Goal: Task Accomplishment & Management: Complete application form

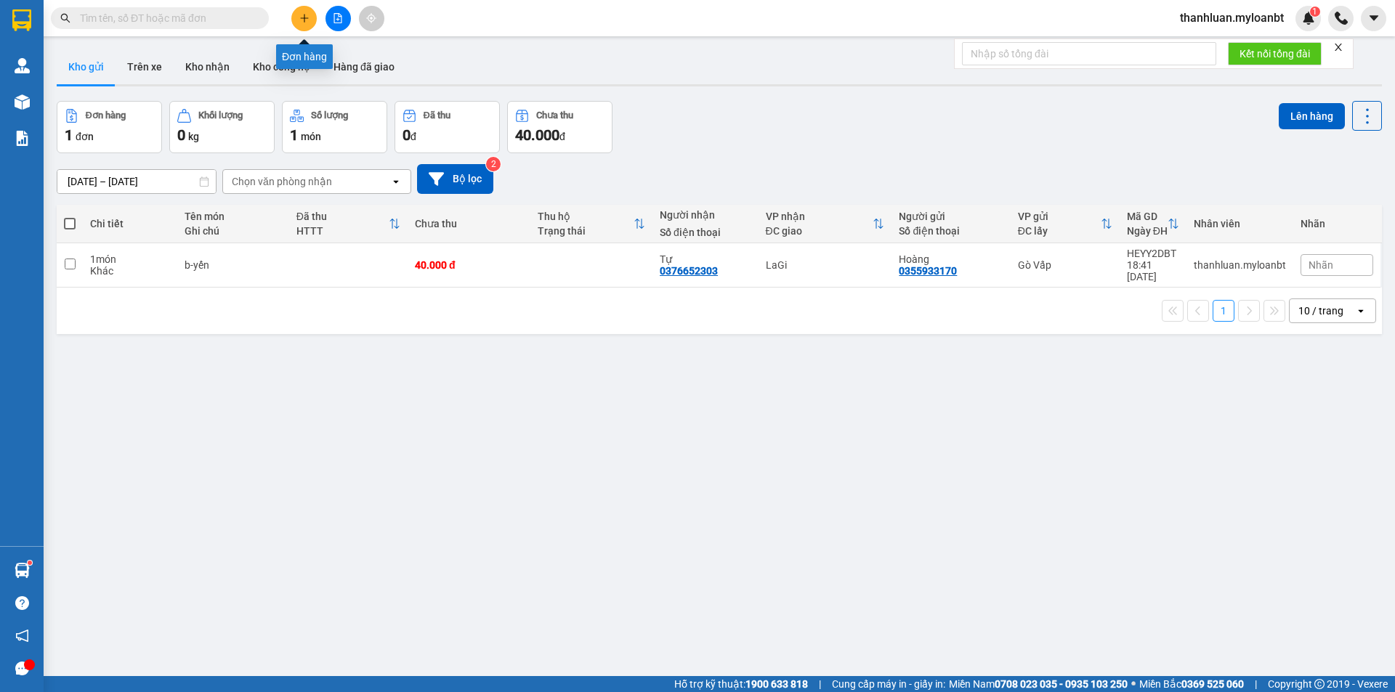
click at [291, 20] on button at bounding box center [303, 18] width 25 height 25
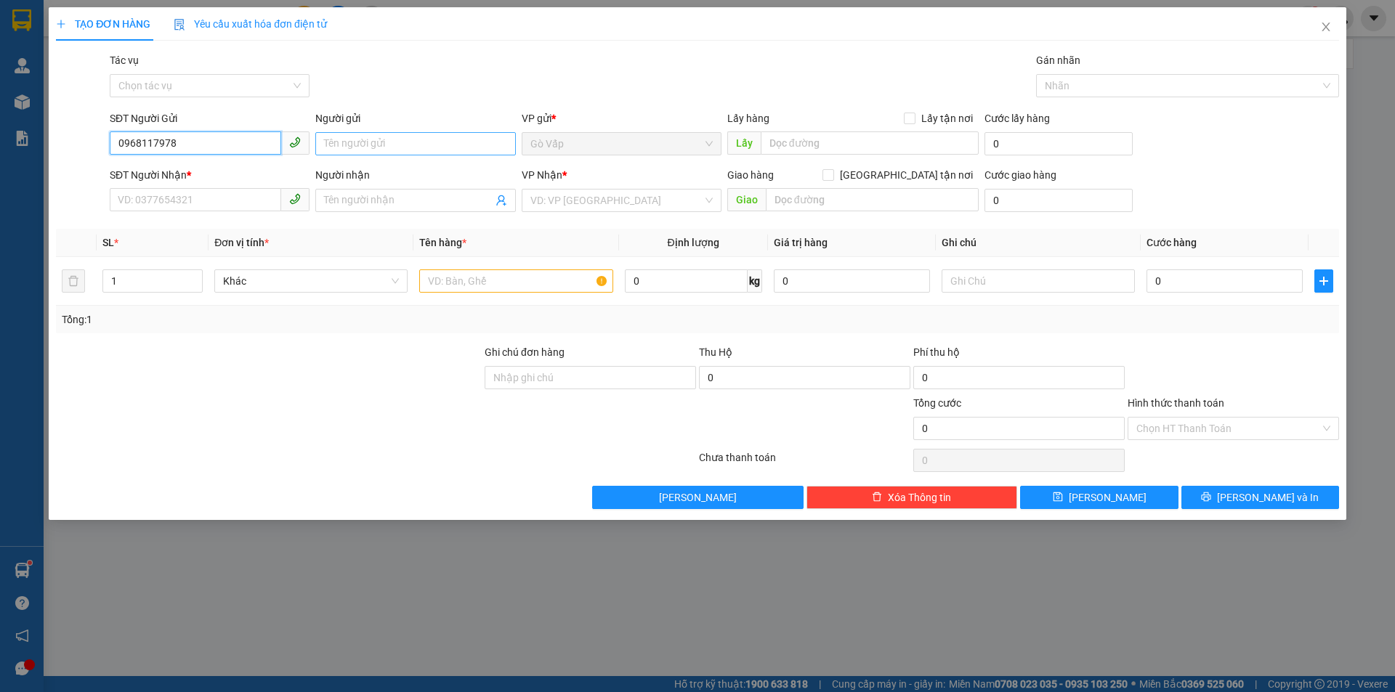
type input "0968117978"
click at [368, 146] on input "Người gửi" at bounding box center [415, 143] width 200 height 23
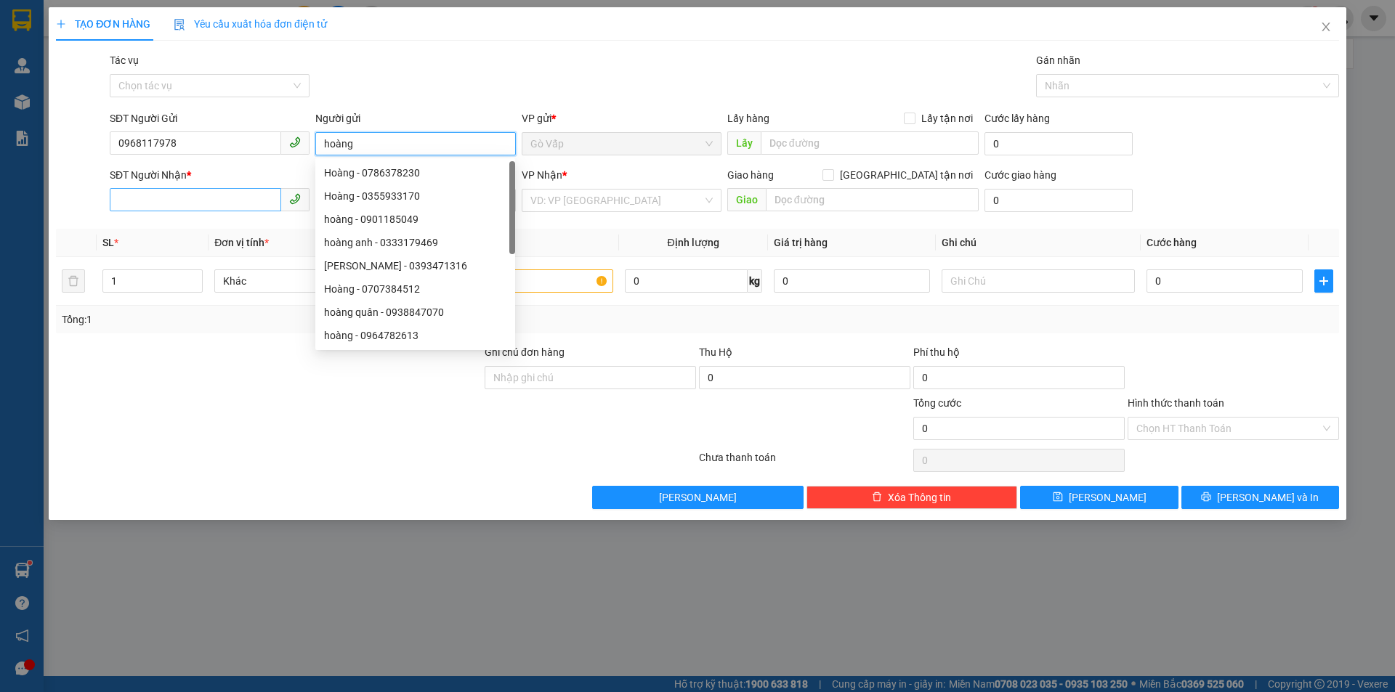
type input "hoàng"
click at [201, 200] on input "SĐT Người Nhận *" at bounding box center [195, 199] width 171 height 23
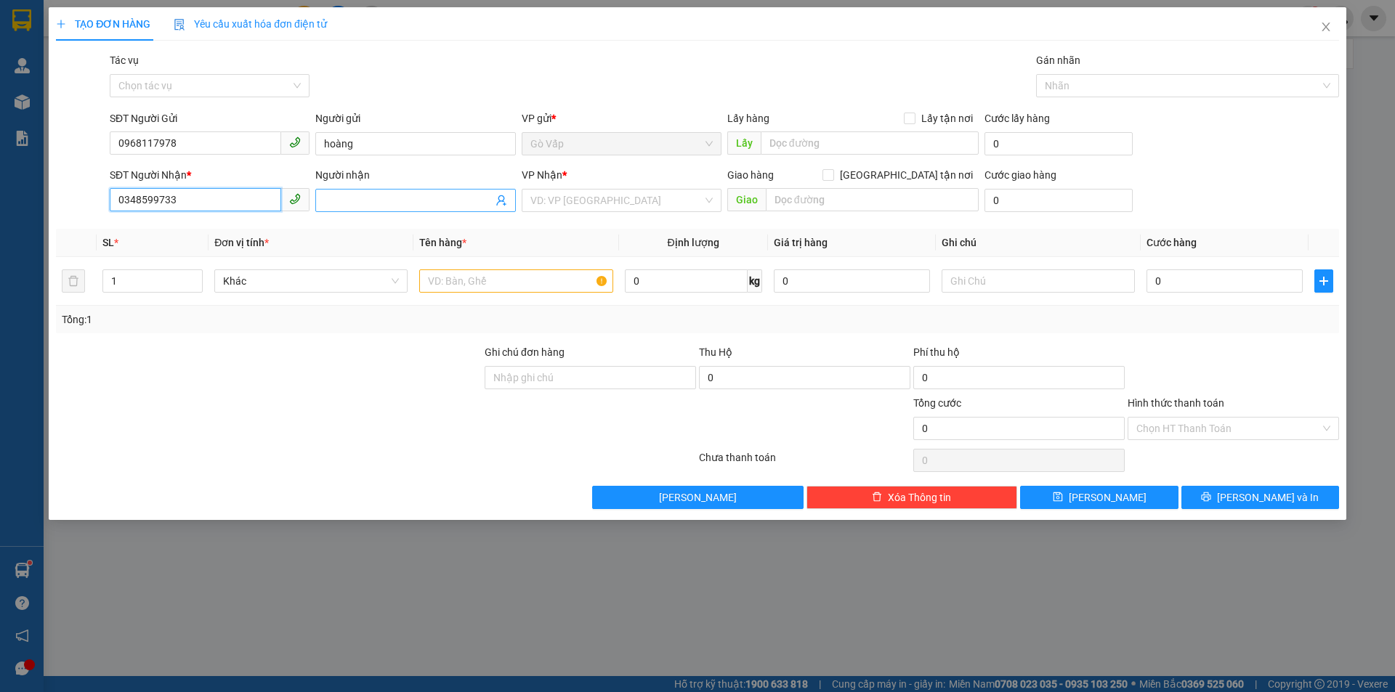
type input "0348599733"
click at [376, 199] on input "Người nhận" at bounding box center [408, 200] width 168 height 16
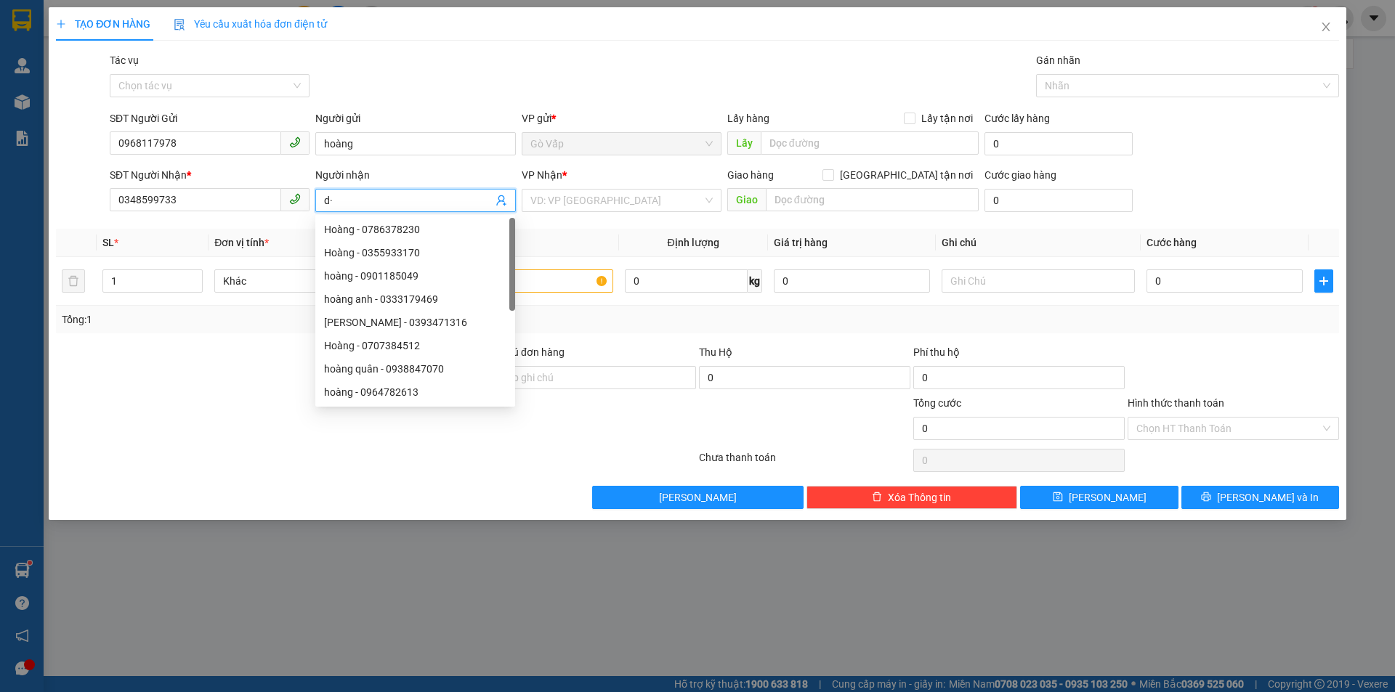
type input "d"
type input "đức"
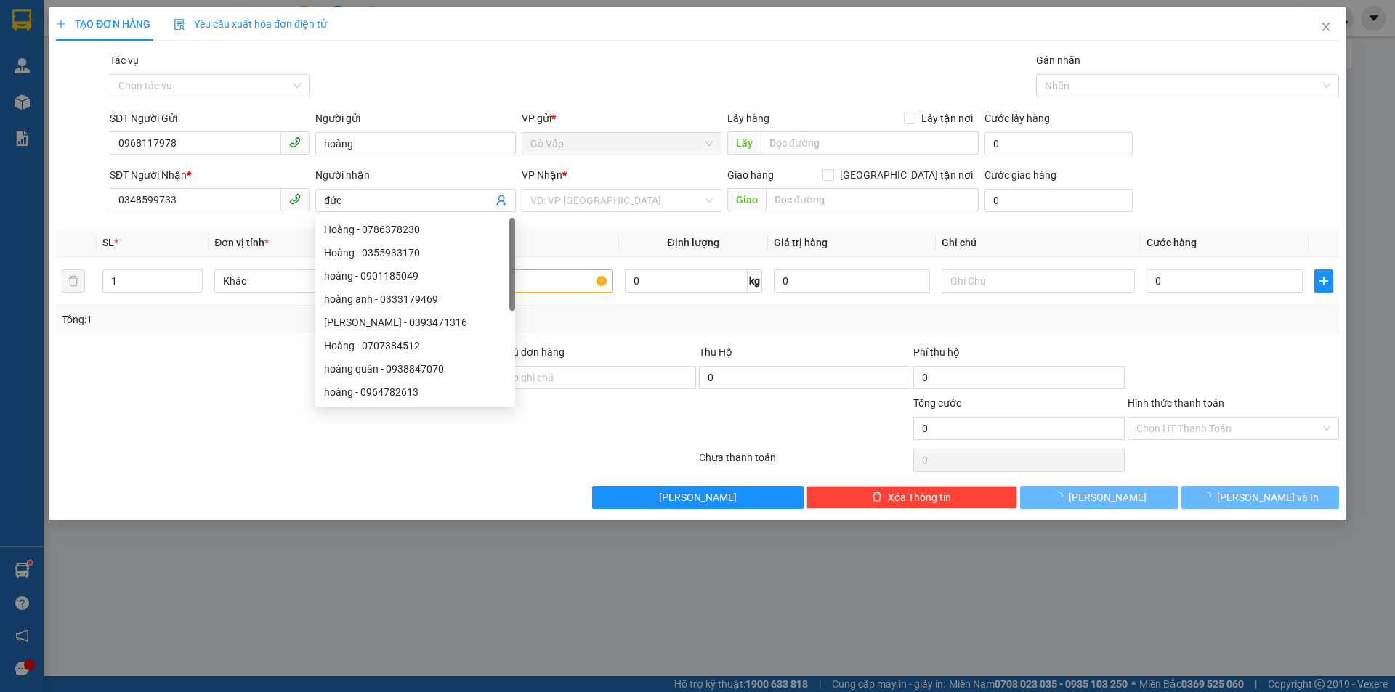
click at [585, 187] on div "VP Nhận *" at bounding box center [622, 178] width 200 height 22
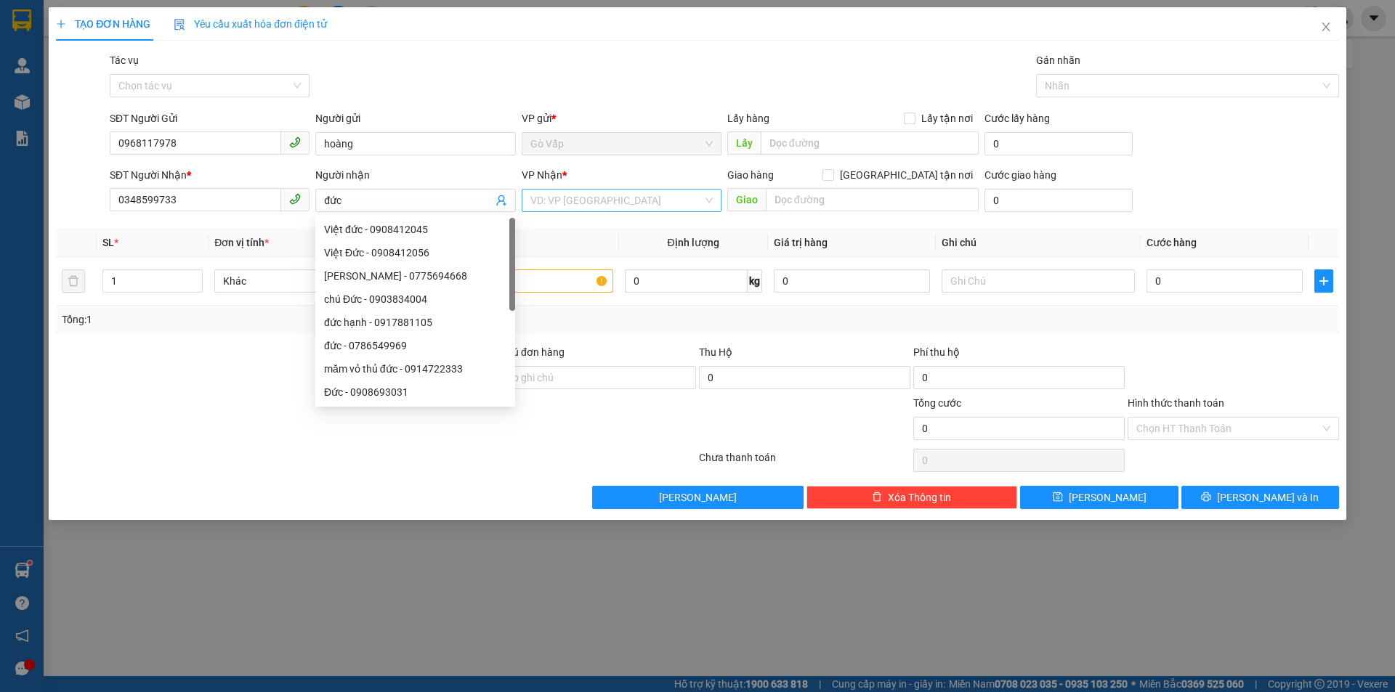
drag, startPoint x: 585, startPoint y: 187, endPoint x: 577, endPoint y: 199, distance: 14.7
click at [580, 192] on div "VP Nhận * VD: VP [GEOGRAPHIC_DATA]" at bounding box center [622, 192] width 200 height 51
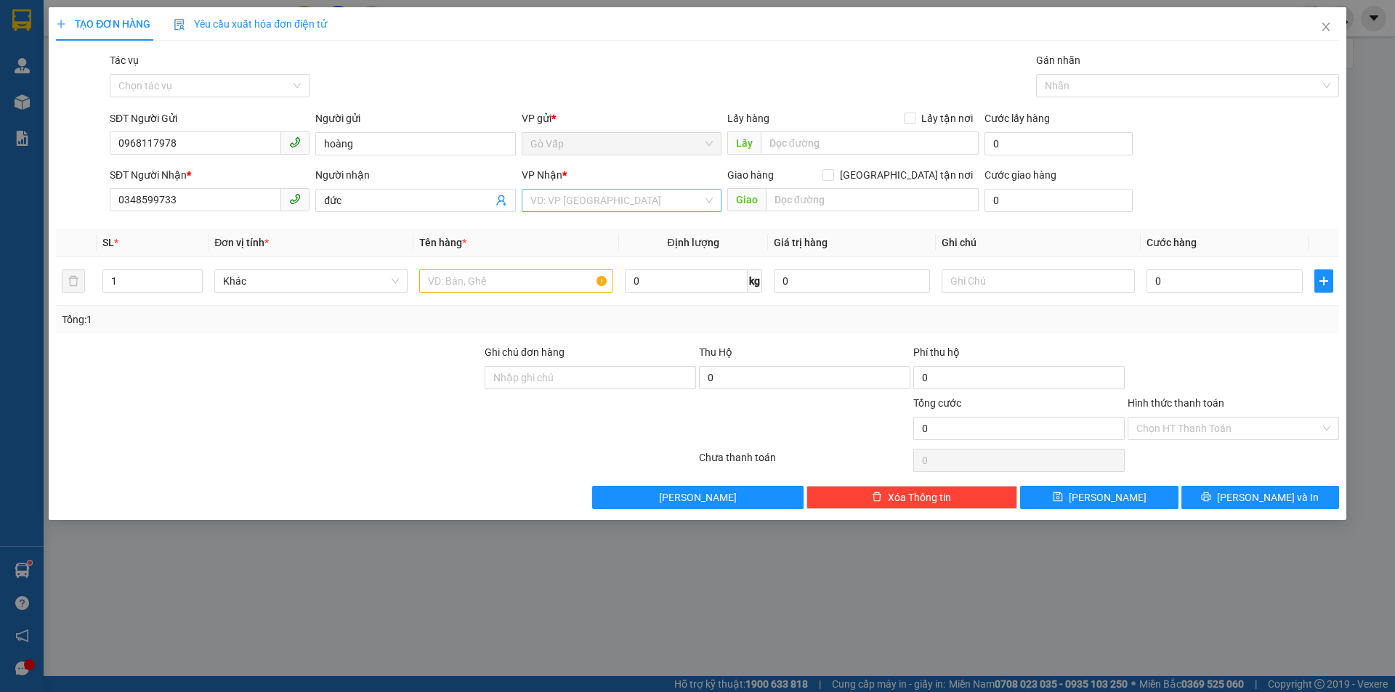
click at [577, 199] on input "search" at bounding box center [616, 201] width 172 height 22
click at [575, 235] on div "LaGi" at bounding box center [621, 230] width 182 height 16
click at [455, 279] on input "text" at bounding box center [515, 280] width 193 height 23
type input "c-giấy tờ"
drag, startPoint x: 883, startPoint y: 213, endPoint x: 891, endPoint y: 214, distance: 7.4
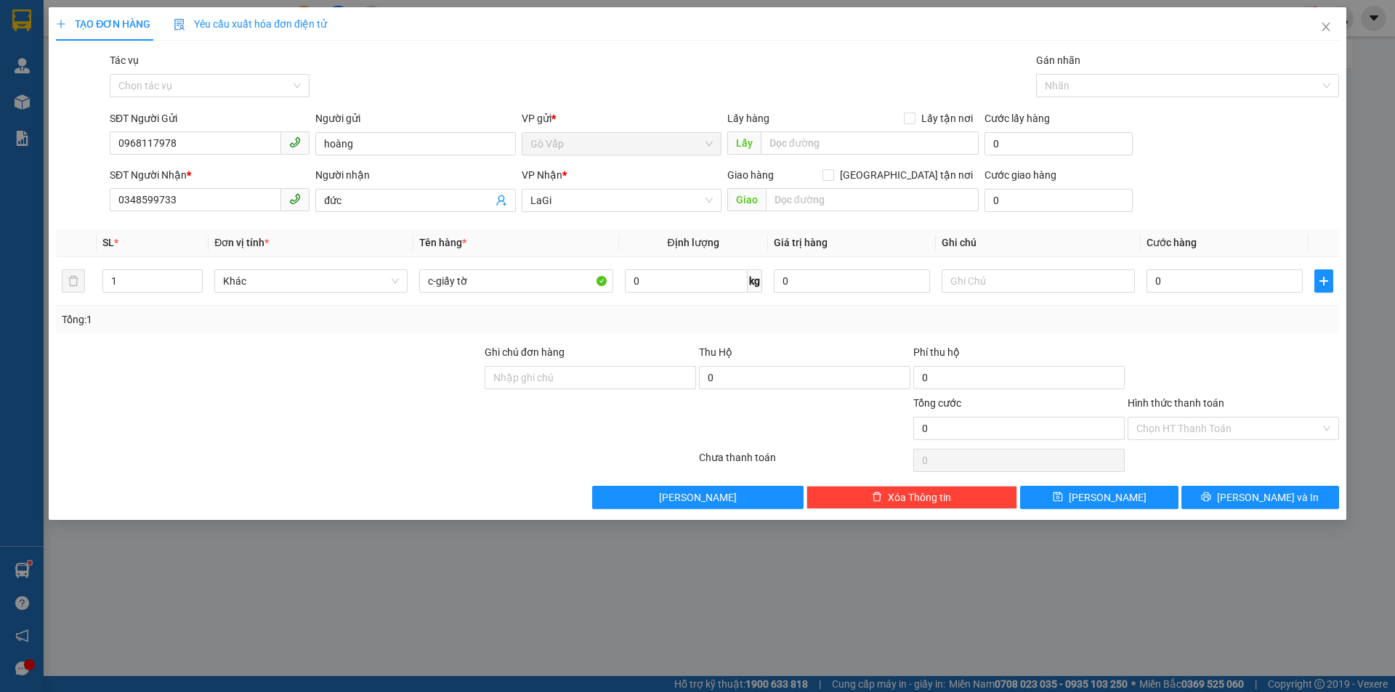
click at [888, 214] on div "Giao hàng [GEOGRAPHIC_DATA] tận nơi [GEOGRAPHIC_DATA]" at bounding box center [852, 192] width 251 height 51
click at [893, 206] on input "text" at bounding box center [872, 199] width 213 height 23
type input "cầu láng gòn"
click at [1016, 198] on input "0" at bounding box center [1058, 200] width 148 height 23
type input "2"
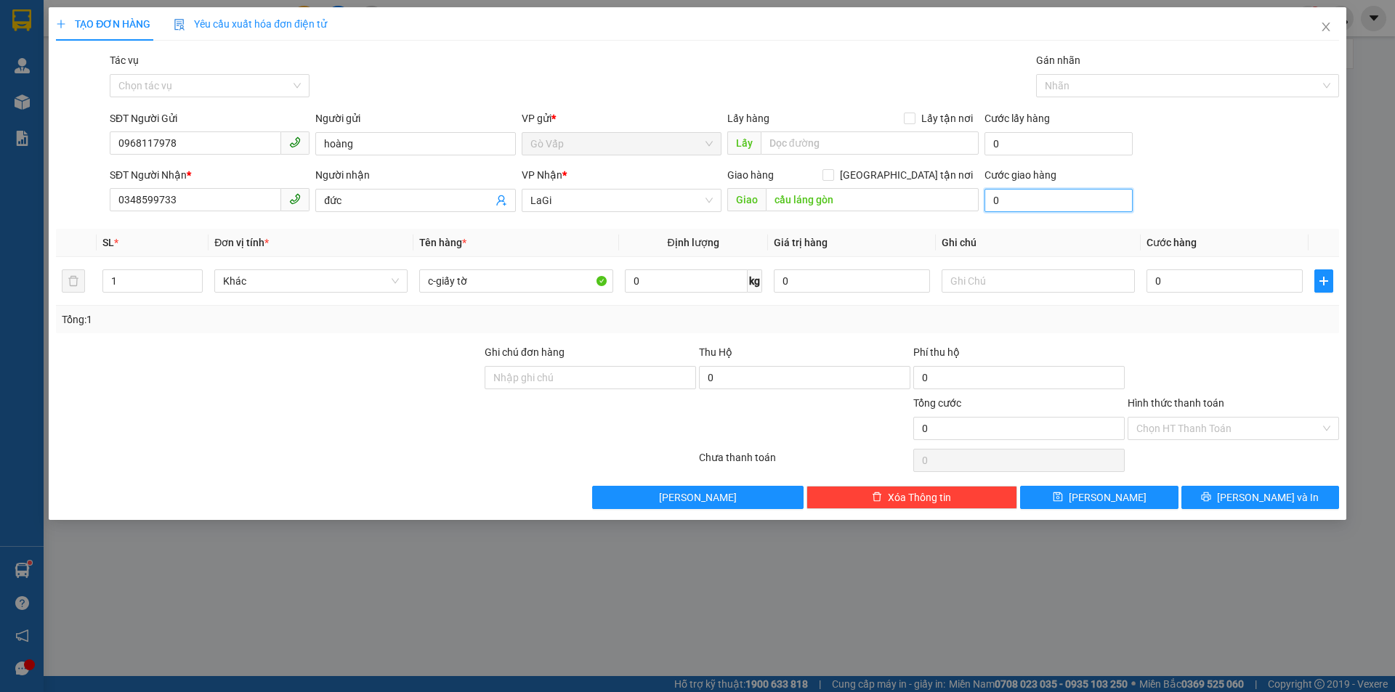
type input "2"
type input "20"
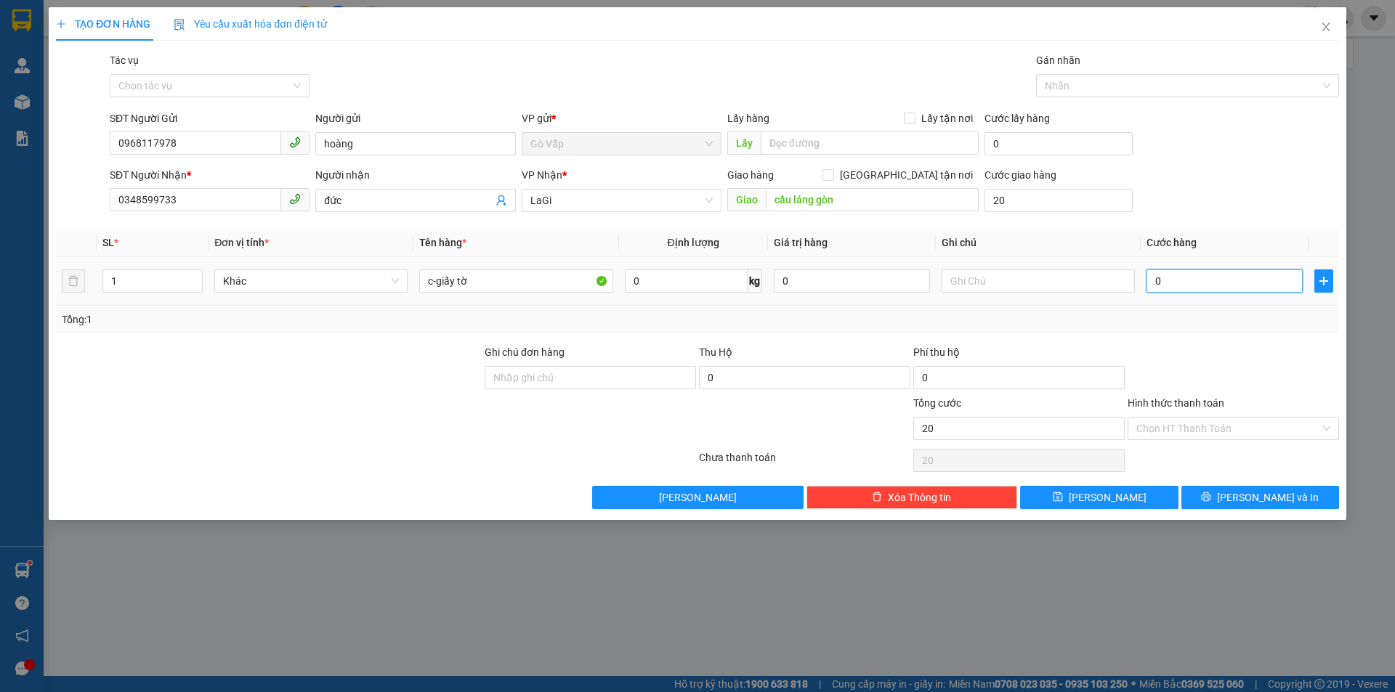
type input "20.000"
click at [1196, 291] on input "0" at bounding box center [1224, 280] width 156 height 23
type input "4"
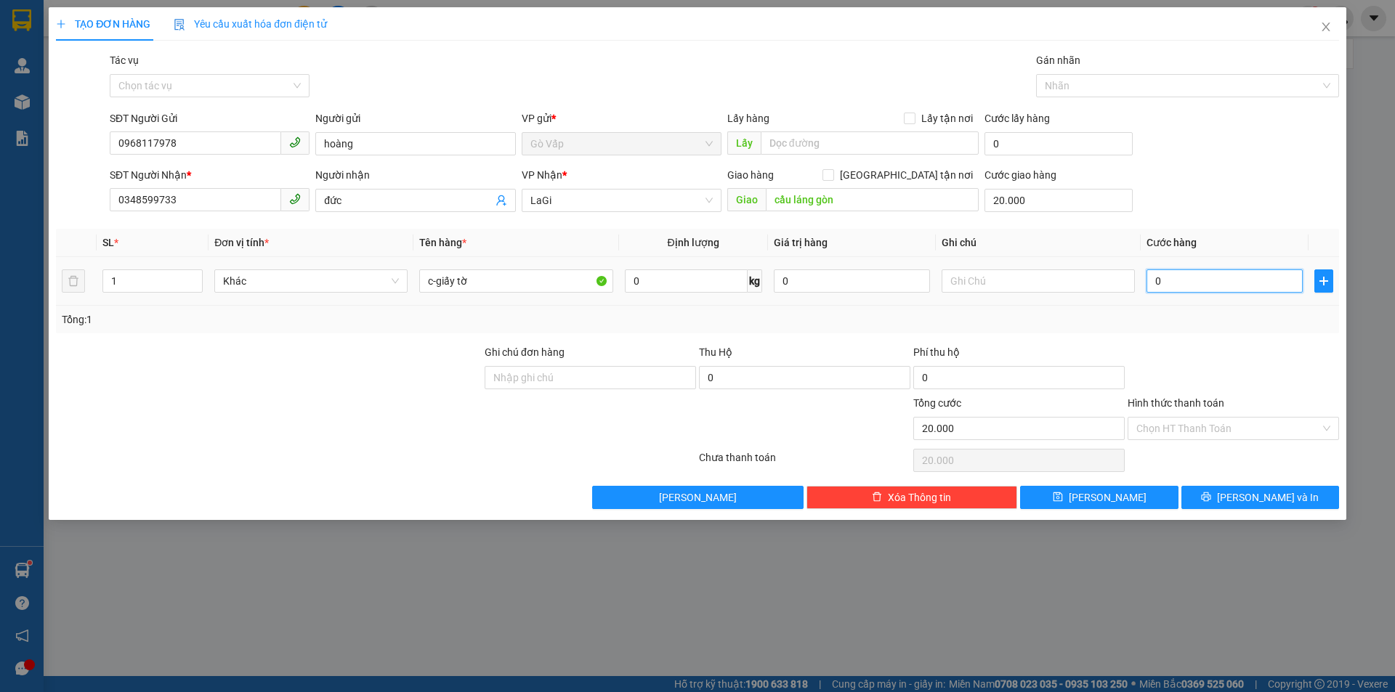
type input "20.004"
type input "40"
type input "20.040"
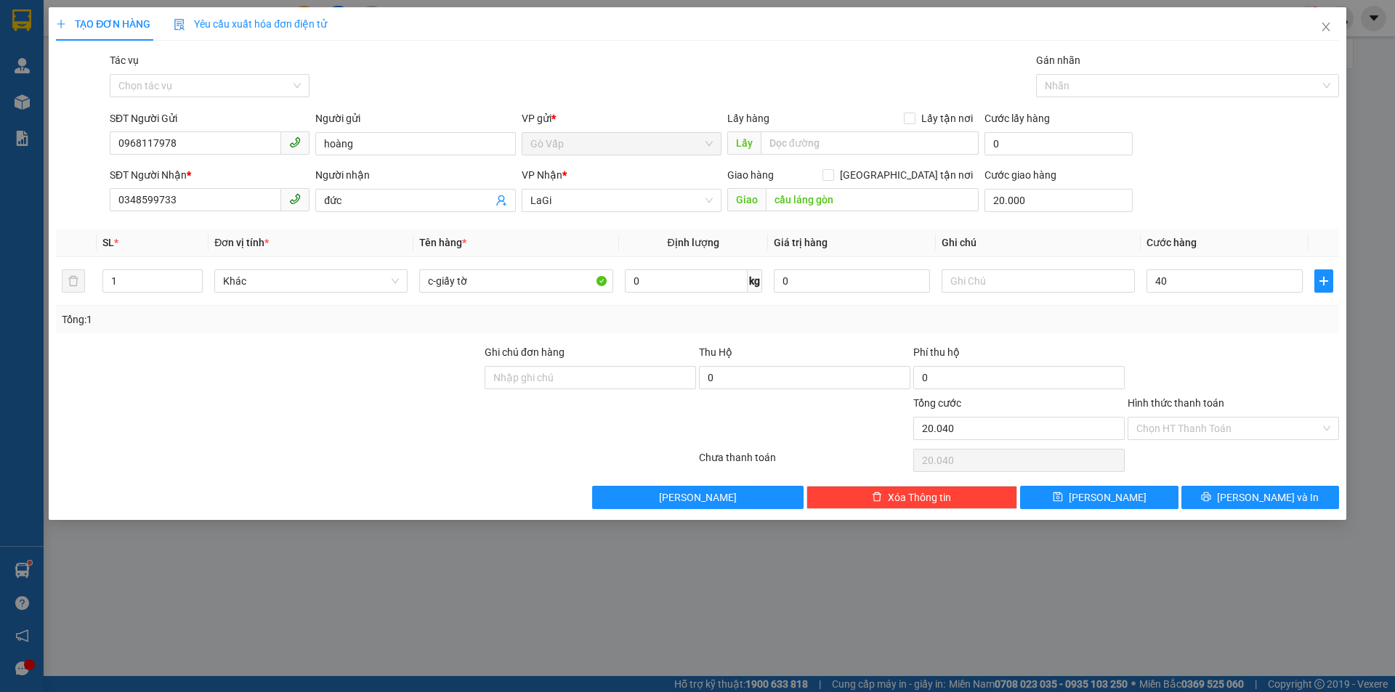
type input "40.000"
type input "60.000"
click at [1198, 328] on div "Tổng: 1" at bounding box center [697, 320] width 1283 height 28
click at [1188, 321] on div "Tổng: 1" at bounding box center [697, 320] width 1271 height 16
click at [1204, 376] on div at bounding box center [1233, 369] width 214 height 51
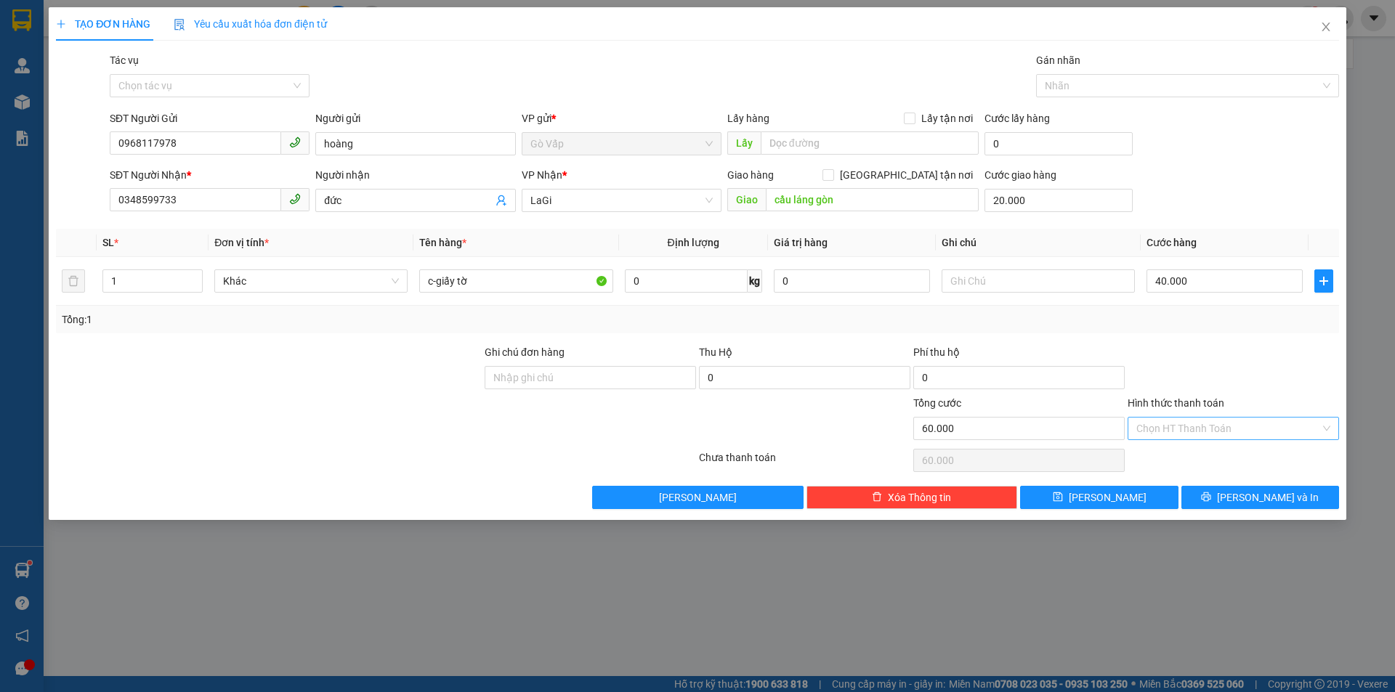
click at [1229, 429] on input "Hình thức thanh toán" at bounding box center [1228, 429] width 184 height 22
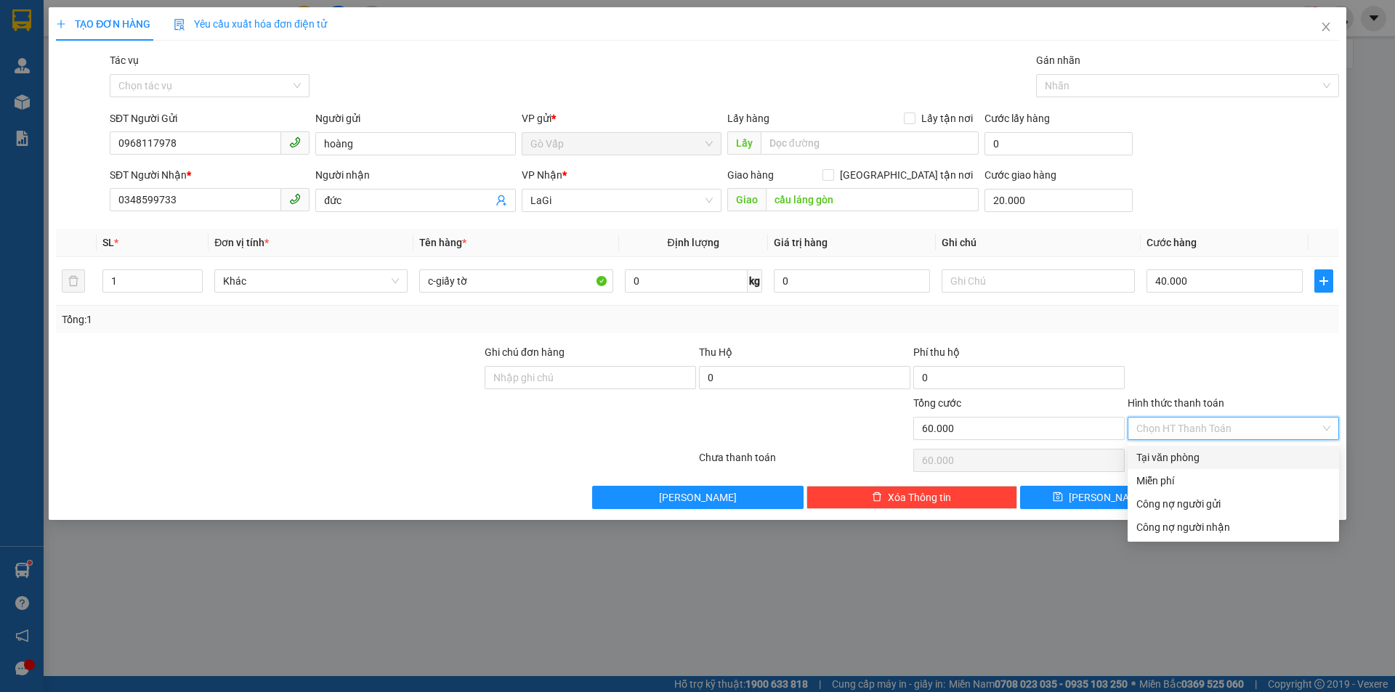
click at [1241, 458] on div "Tại văn phòng" at bounding box center [1233, 458] width 194 height 16
type input "0"
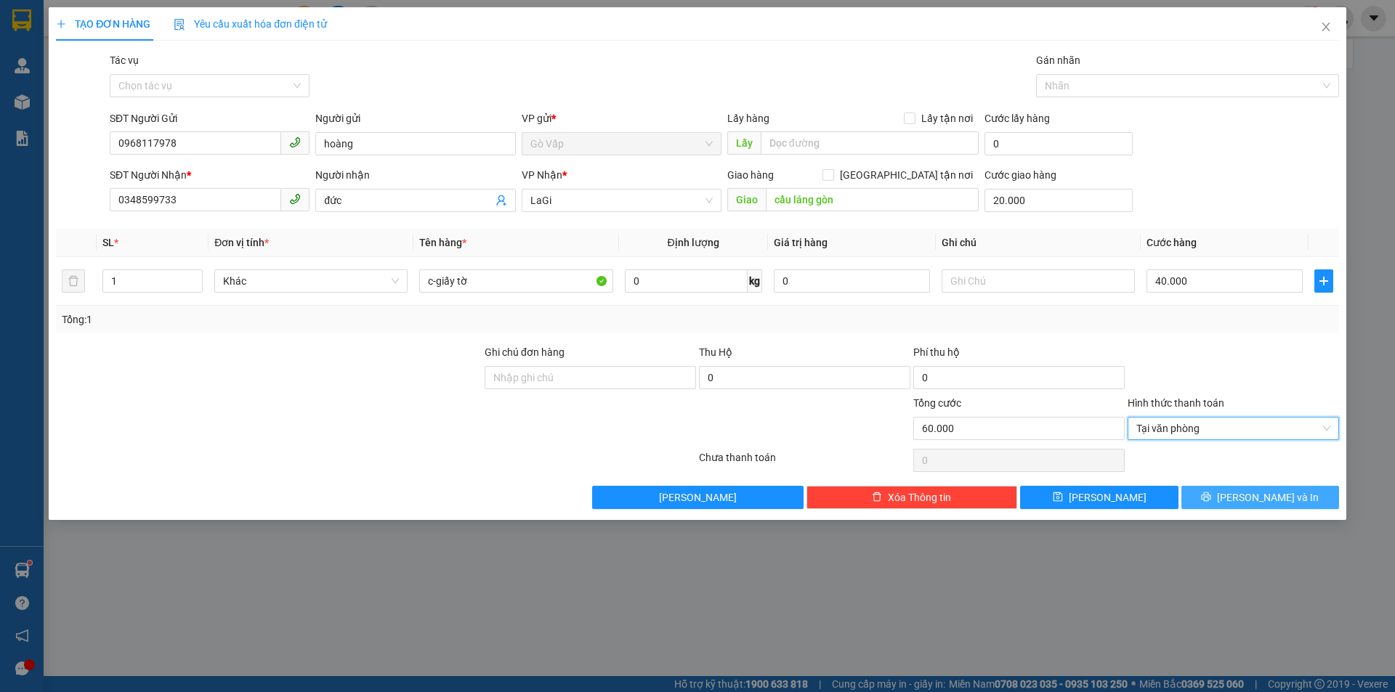
click at [1249, 495] on span "[PERSON_NAME] và In" at bounding box center [1268, 498] width 102 height 16
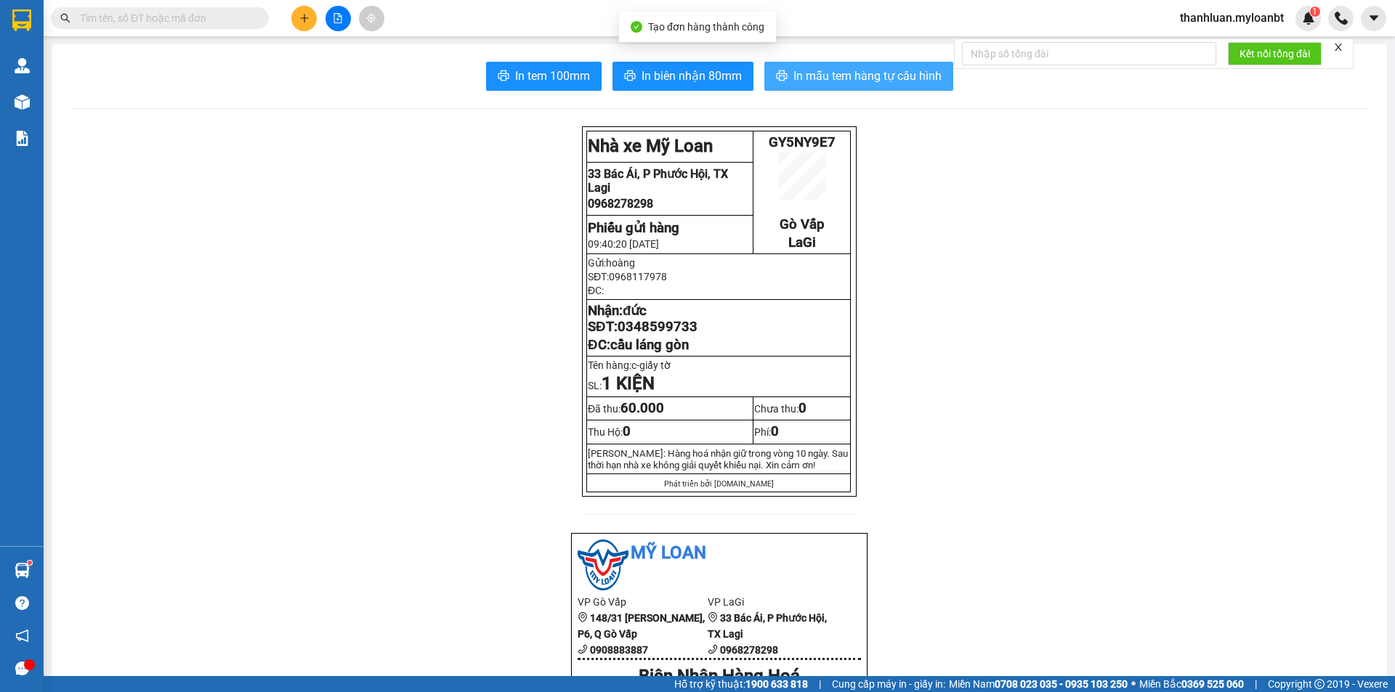
click at [807, 90] on button "In mẫu tem hàng tự cấu hình" at bounding box center [858, 76] width 189 height 29
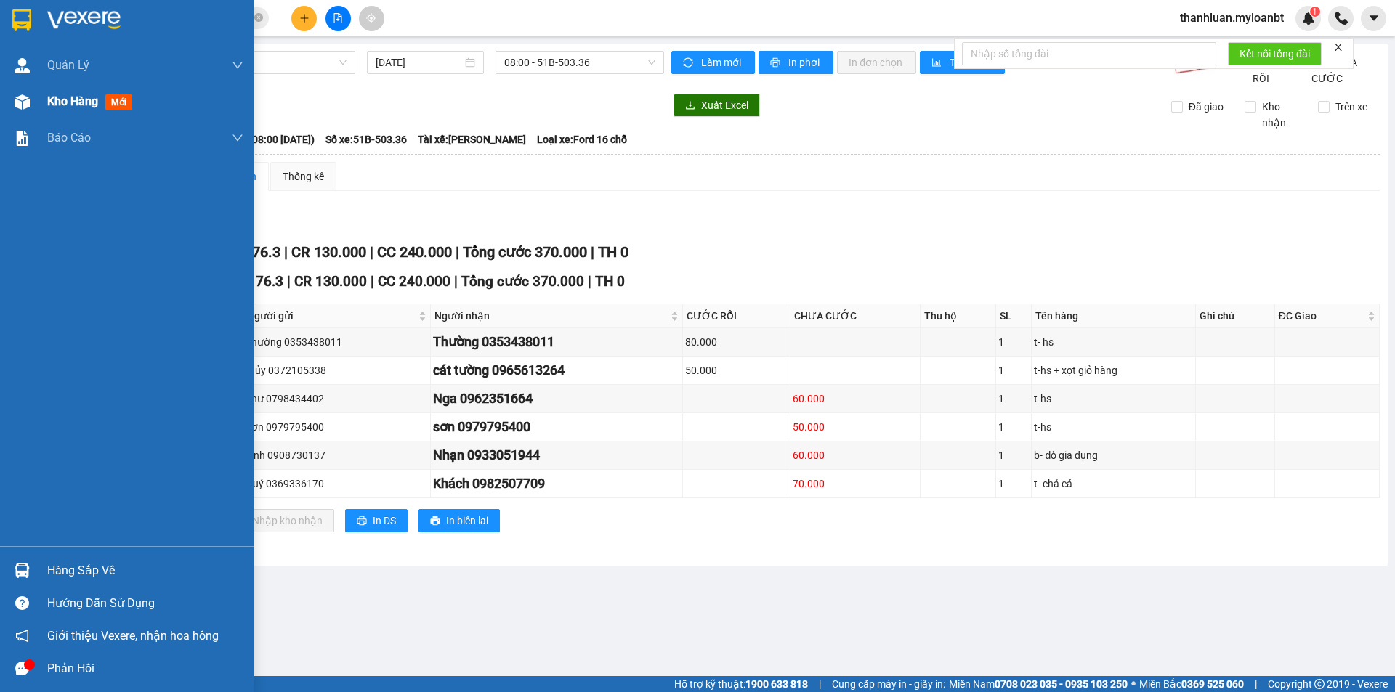
click at [17, 100] on img at bounding box center [22, 101] width 15 height 15
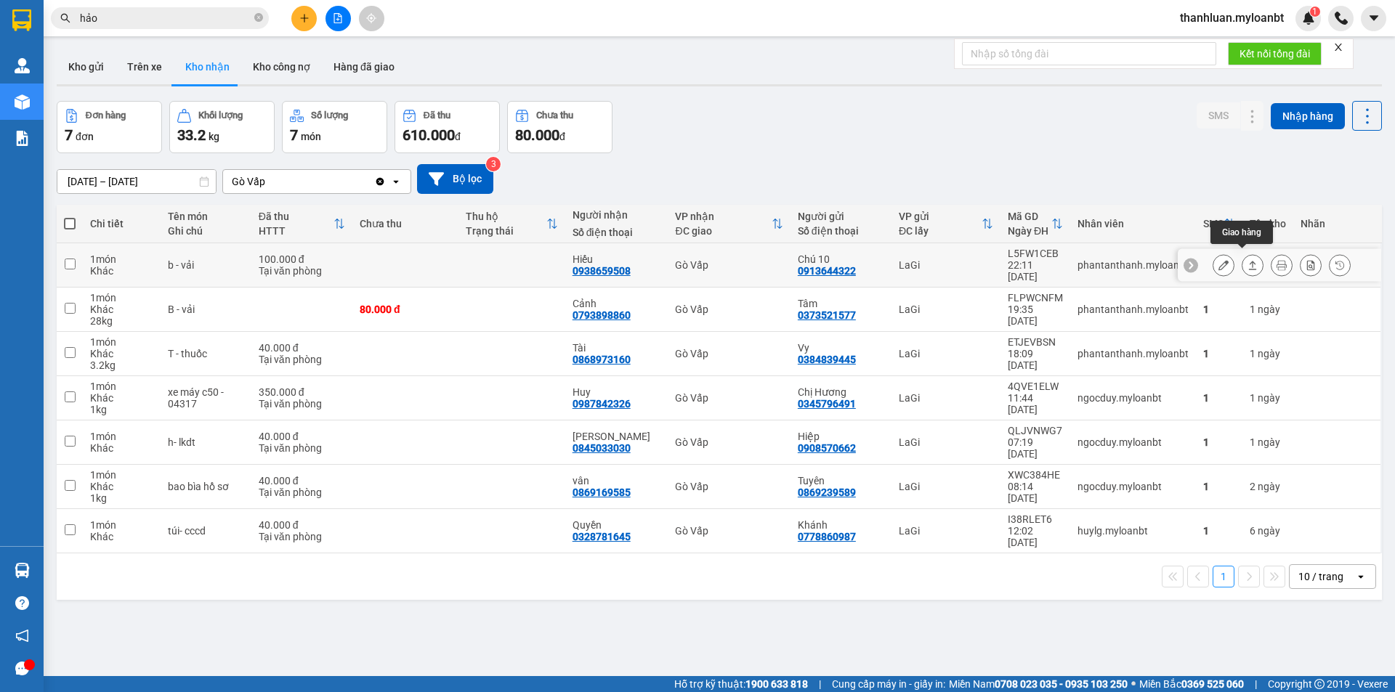
click at [1228, 258] on div at bounding box center [1281, 265] width 138 height 22
click at [1249, 264] on icon at bounding box center [1253, 265] width 8 height 9
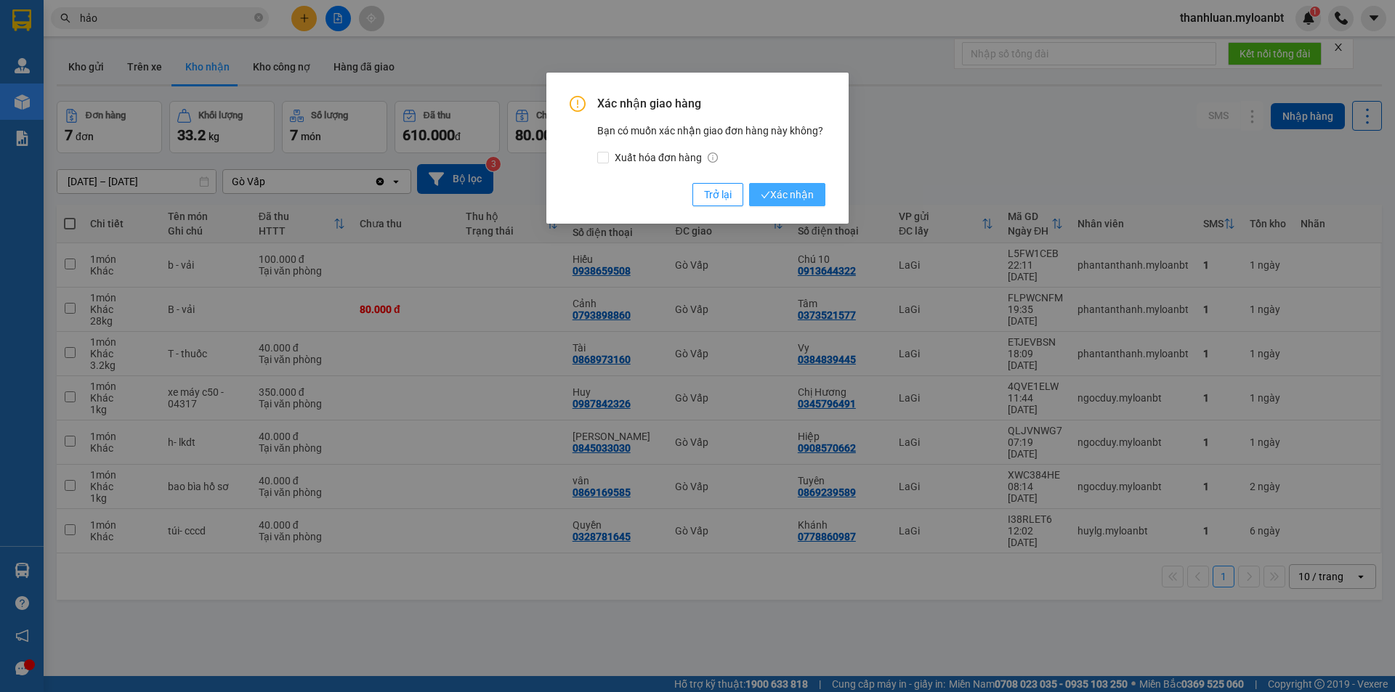
click at [806, 188] on span "Xác nhận" at bounding box center [787, 195] width 53 height 16
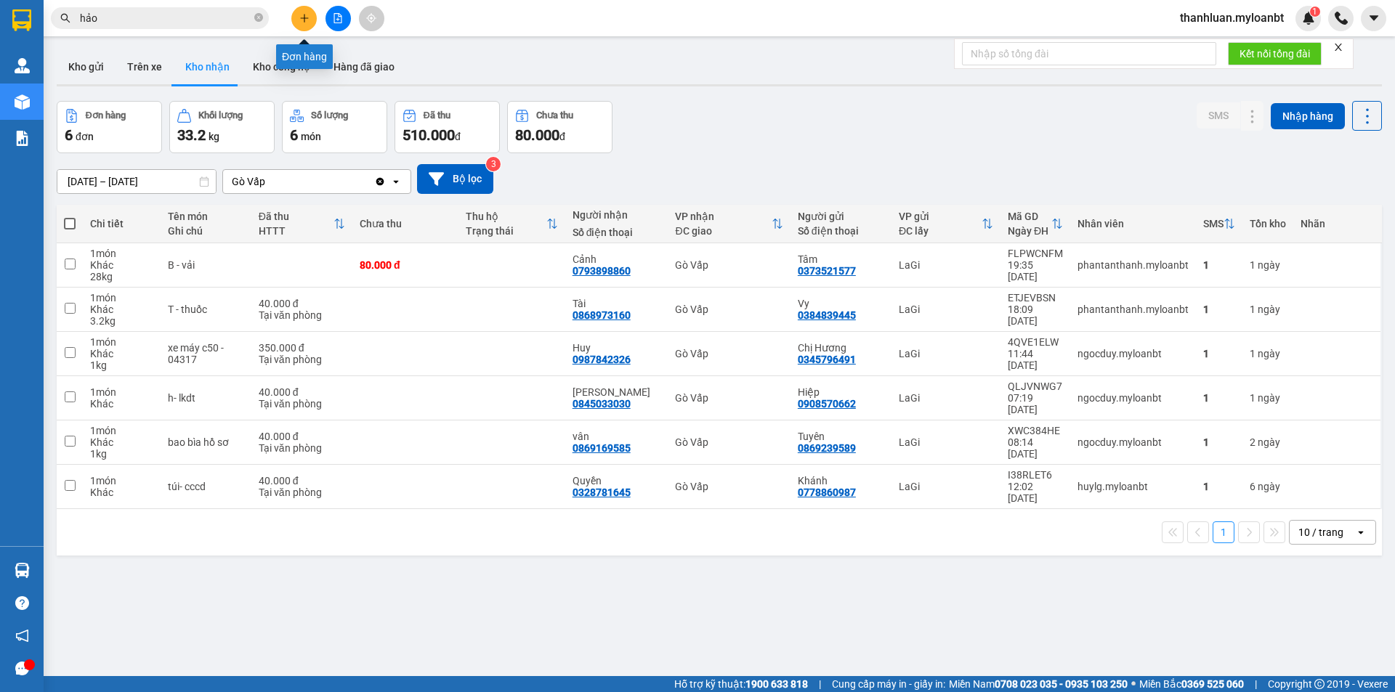
click at [304, 12] on button at bounding box center [303, 18] width 25 height 25
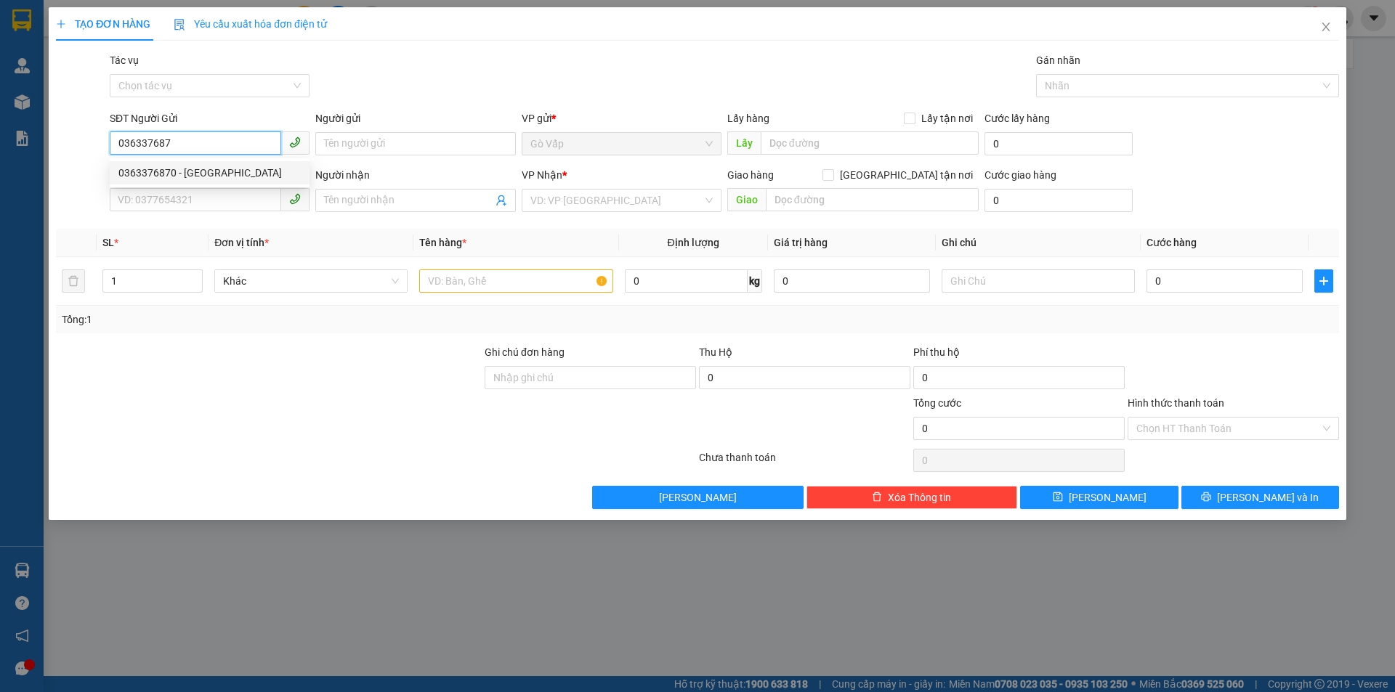
click at [211, 166] on div "0363376870 - Đức" at bounding box center [209, 173] width 182 height 16
type input "0363376870"
type input "Đức"
type input "0911795505"
type input "Đăng"
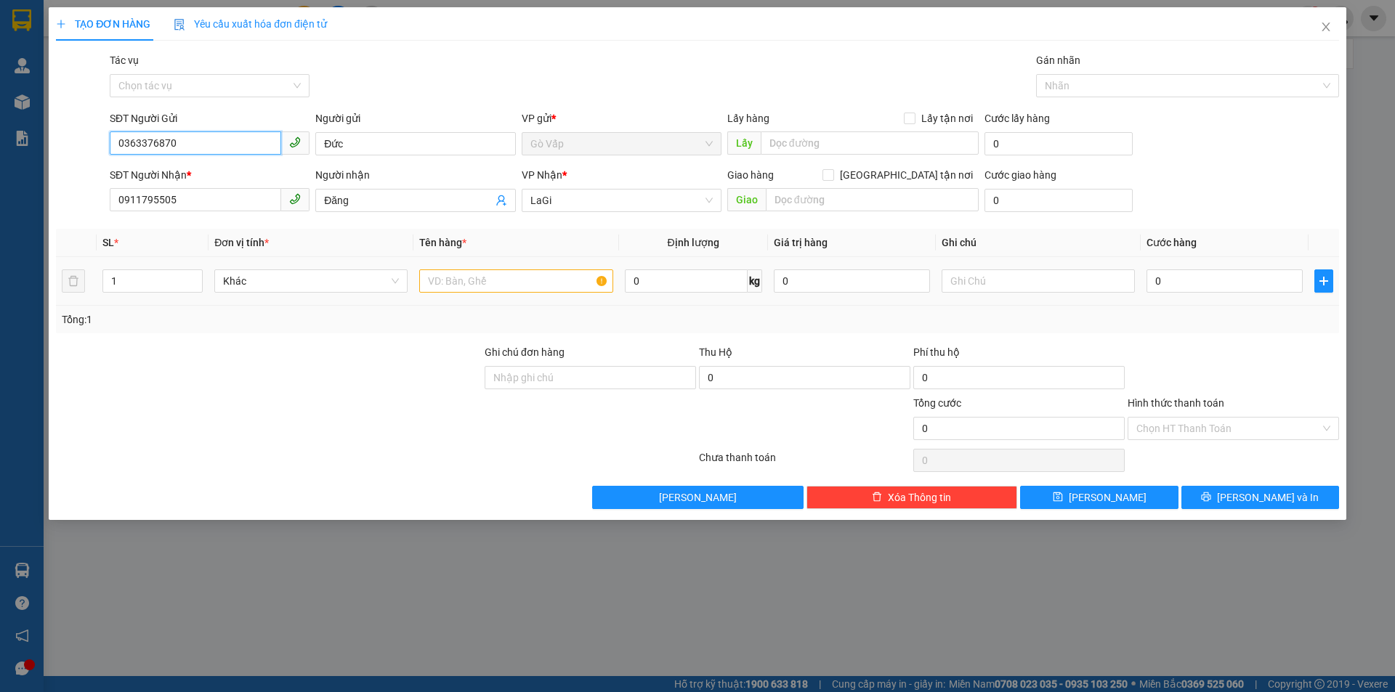
type input "0363376870"
click at [528, 270] on input "text" at bounding box center [515, 280] width 193 height 23
click at [253, 208] on input "0911795505" at bounding box center [195, 199] width 171 height 23
click at [188, 200] on input "SĐT Người Nhận *" at bounding box center [195, 199] width 171 height 23
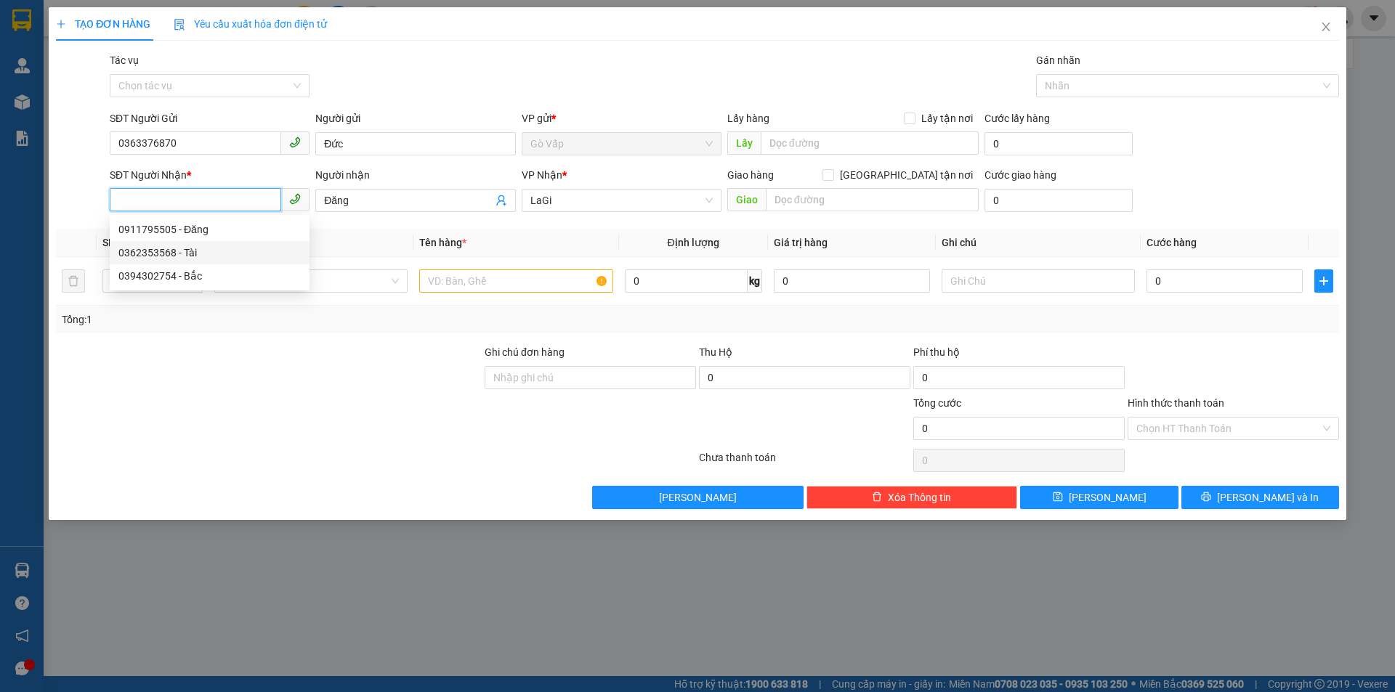
click at [199, 251] on div "0362353568 - Tài" at bounding box center [209, 253] width 182 height 16
type input "0362353568"
type input "Tài"
type input "0362353568"
click at [490, 272] on input "text" at bounding box center [515, 280] width 193 height 23
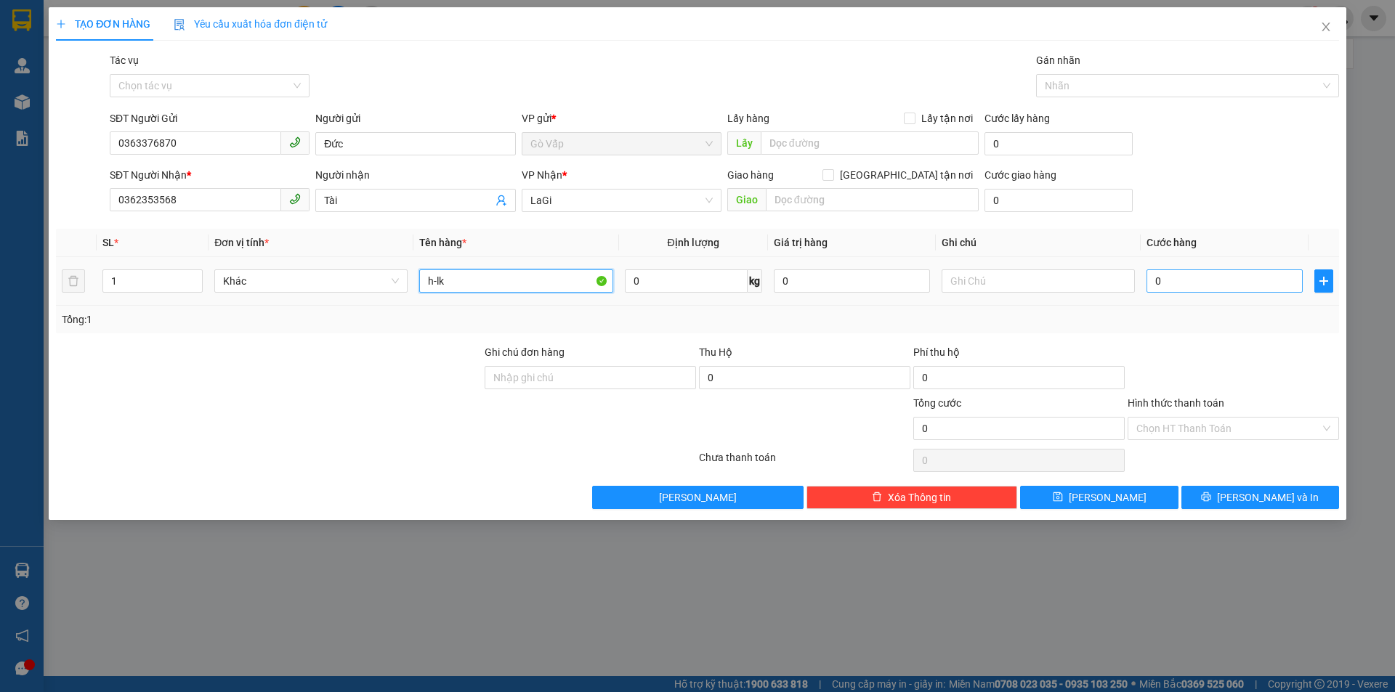
type input "h-lk"
click at [1201, 280] on input "0" at bounding box center [1224, 280] width 156 height 23
type input "4"
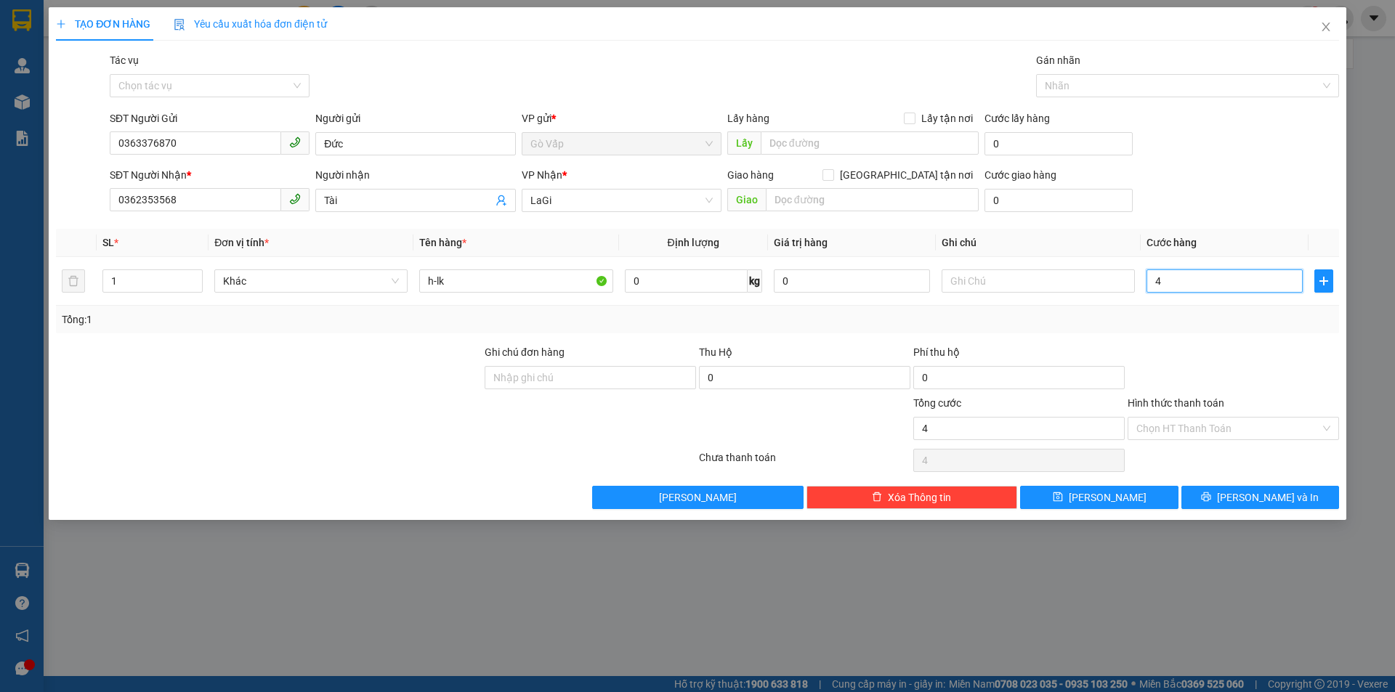
type input "40"
click at [1295, 350] on div at bounding box center [1233, 369] width 214 height 51
type input "40.000"
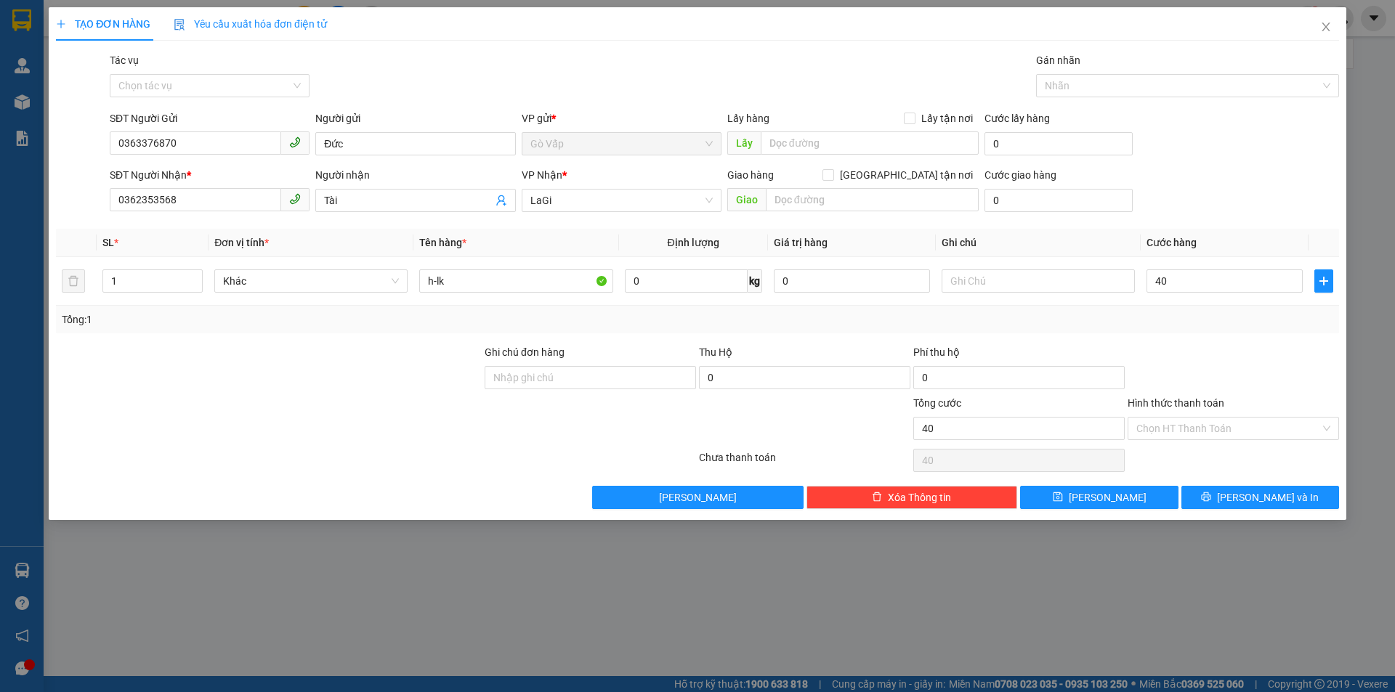
type input "40.000"
click at [1296, 489] on button "[PERSON_NAME] và In" at bounding box center [1260, 497] width 158 height 23
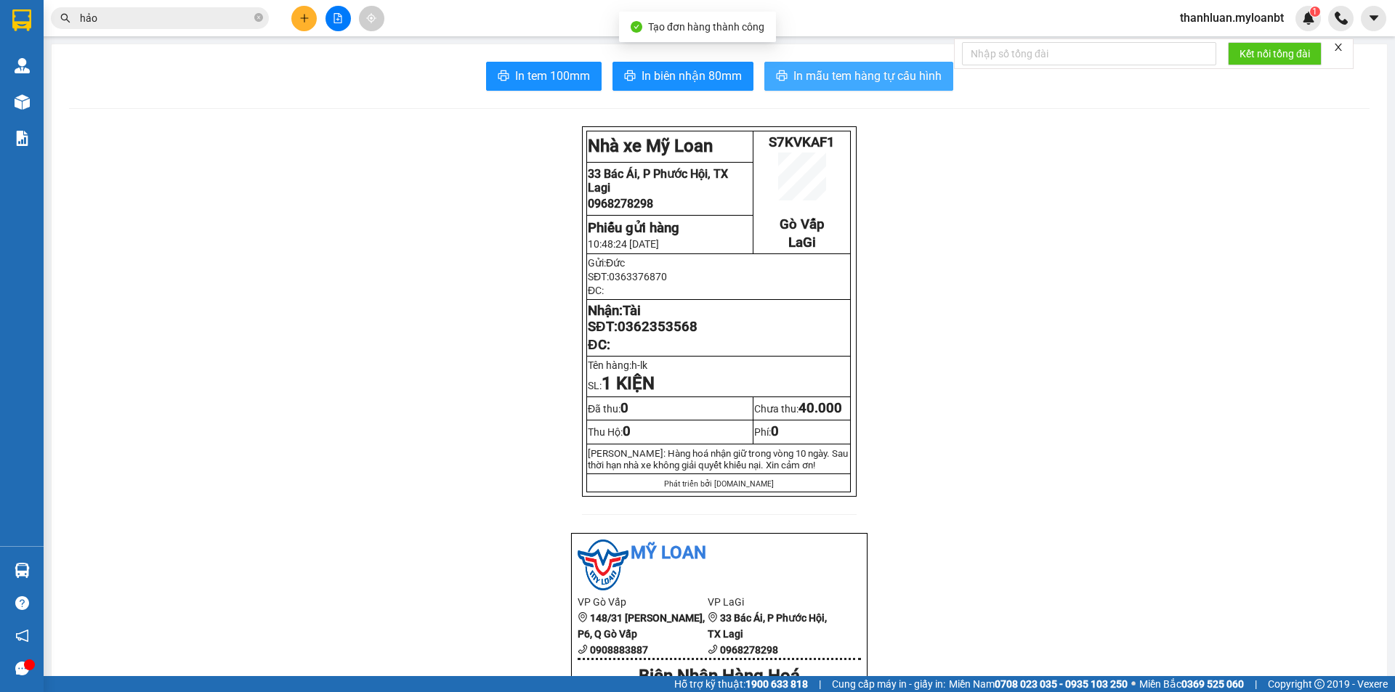
click at [789, 65] on button "In mẫu tem hàng tự cấu hình" at bounding box center [858, 76] width 189 height 29
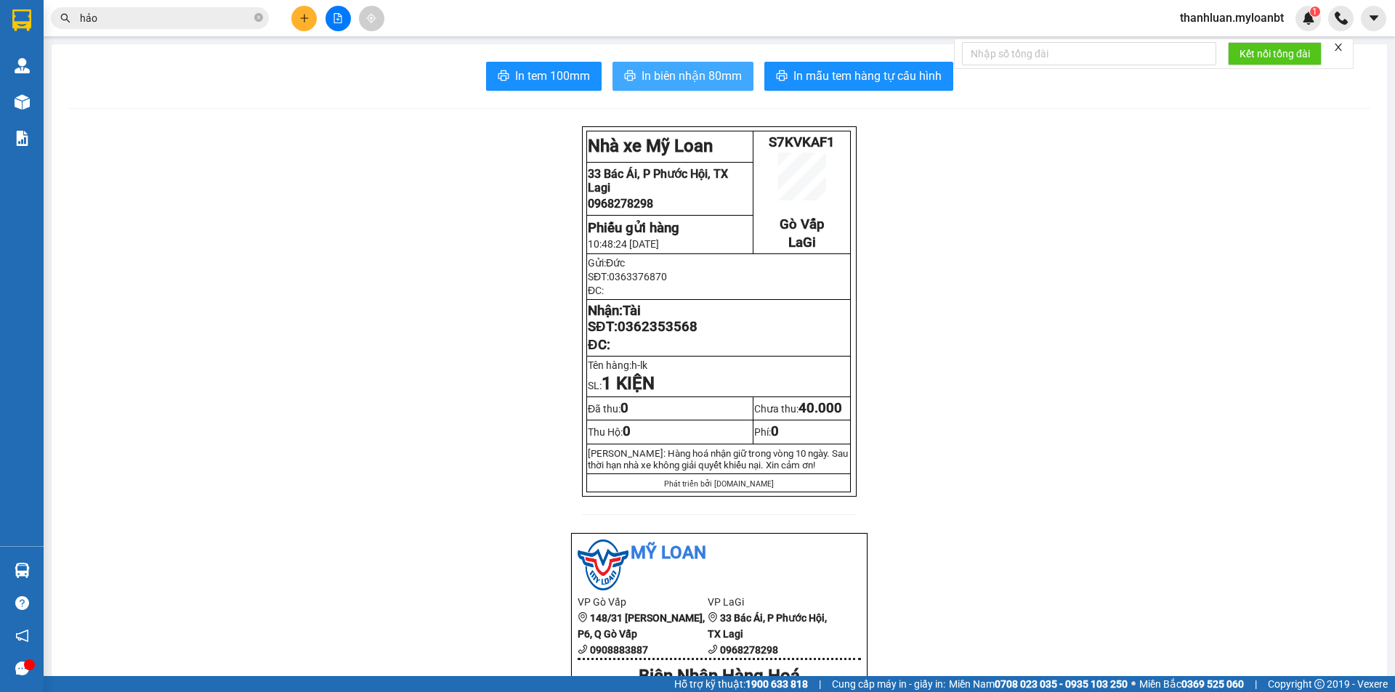
click at [667, 75] on span "In biên nhận 80mm" at bounding box center [691, 76] width 100 height 18
